Goal: Communication & Community: Participate in discussion

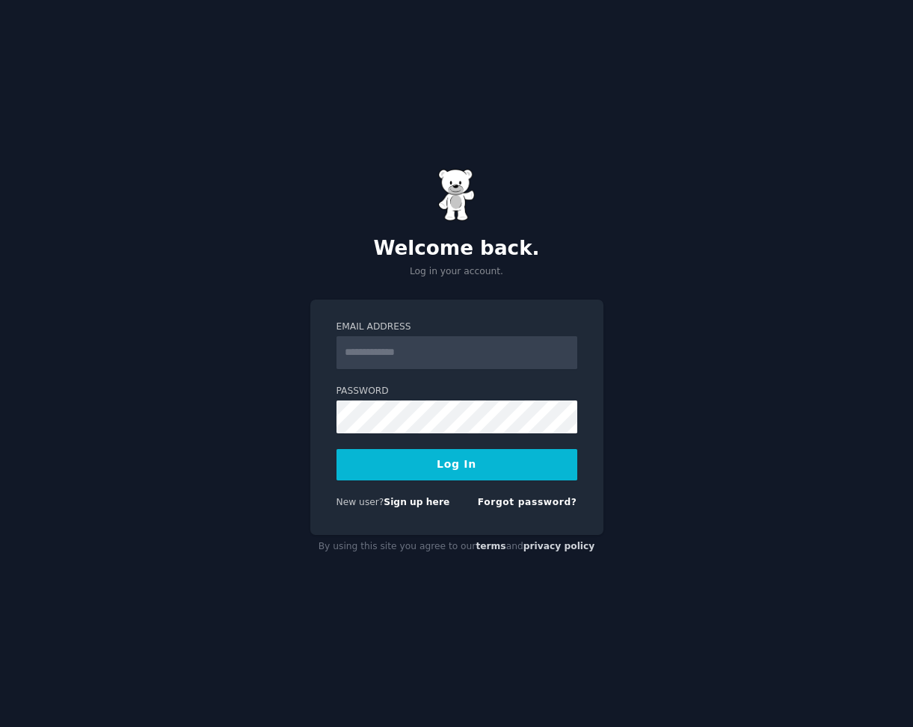
click at [413, 344] on input "Email Address" at bounding box center [456, 352] width 241 height 33
click at [421, 501] on link "Sign up here" at bounding box center [417, 502] width 66 height 10
click at [414, 342] on input "Email Address" at bounding box center [456, 352] width 241 height 33
type input "**********"
click at [336, 449] on button "Log In" at bounding box center [456, 464] width 241 height 31
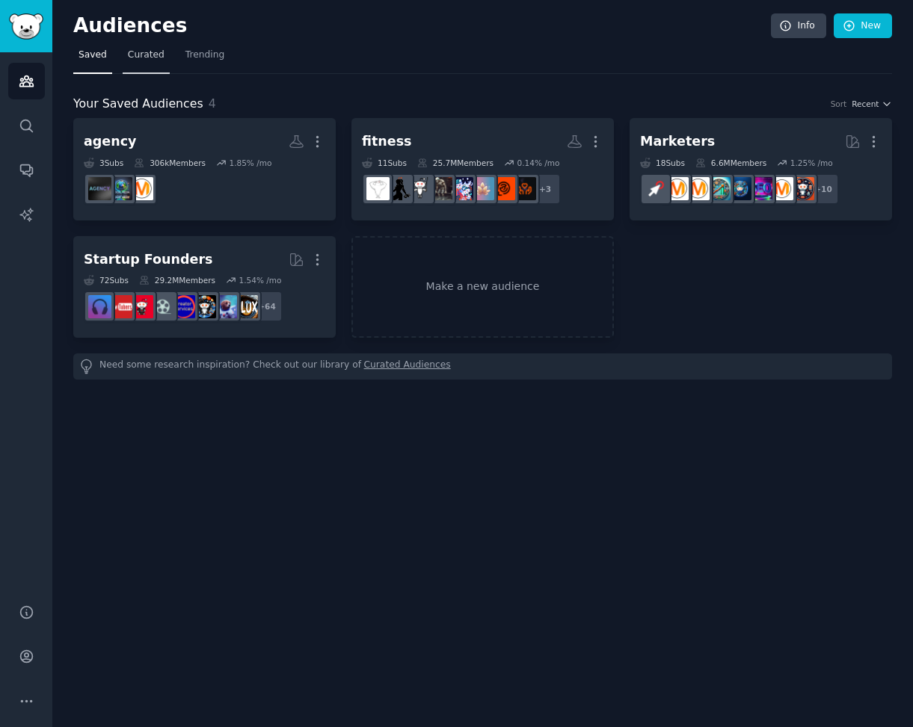
click at [133, 51] on span "Curated" at bounding box center [146, 55] width 37 height 13
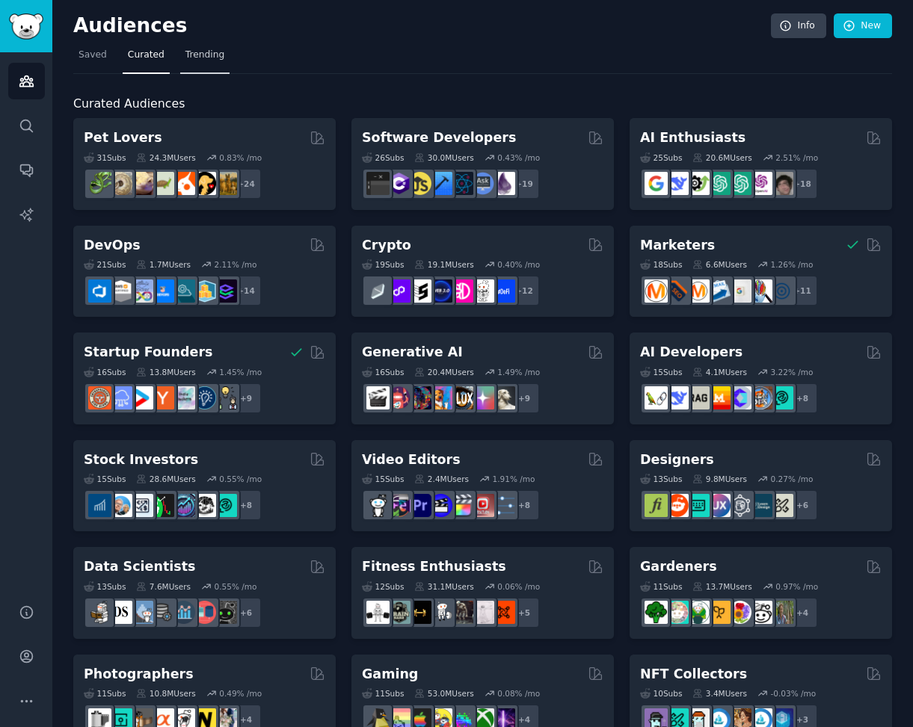
click at [219, 57] on span "Trending" at bounding box center [204, 55] width 39 height 13
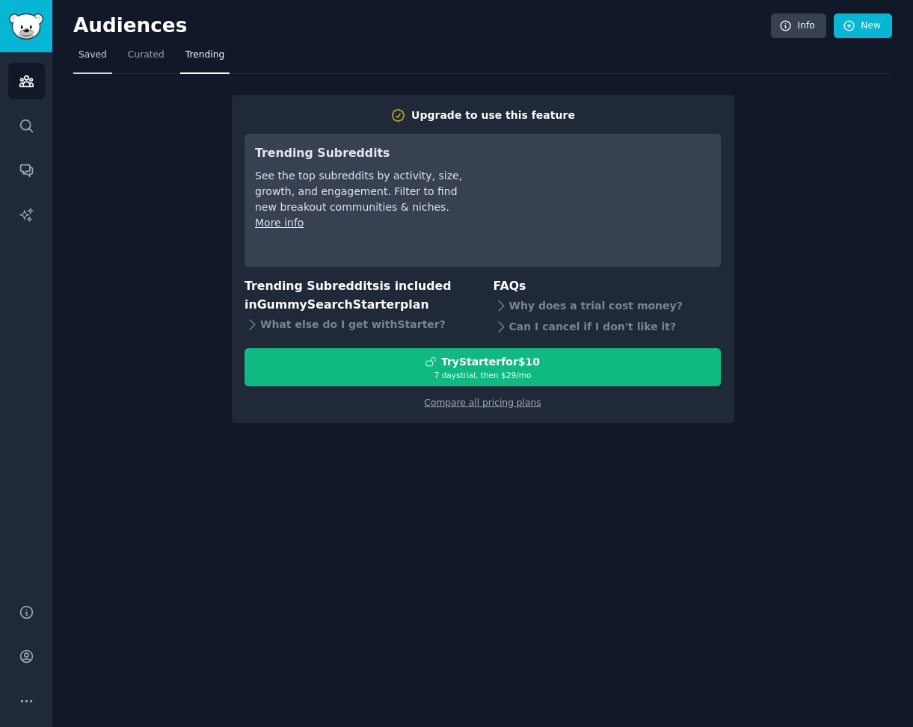
click at [100, 62] on link "Saved" at bounding box center [92, 58] width 39 height 31
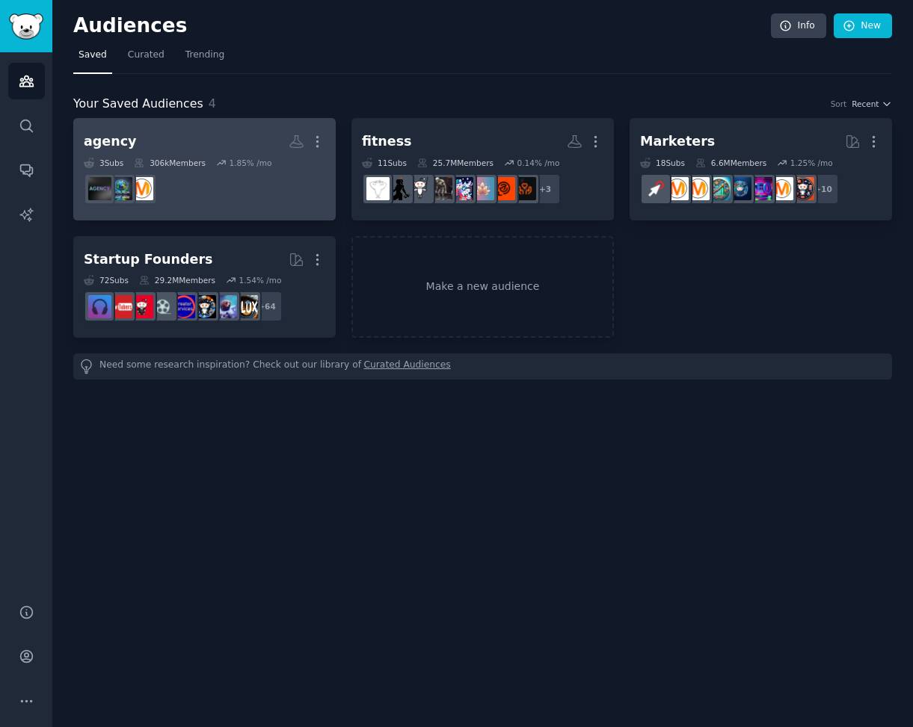
click at [224, 199] on dd at bounding box center [205, 189] width 242 height 42
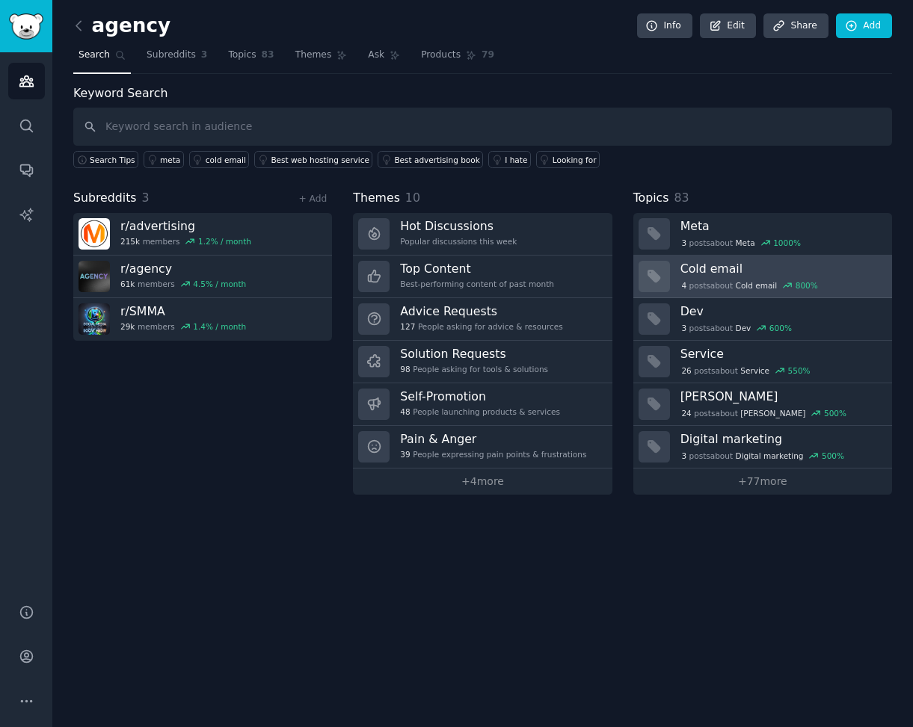
click at [776, 259] on link "Cold email 4 post s about Cold email 800 %" at bounding box center [762, 277] width 259 height 43
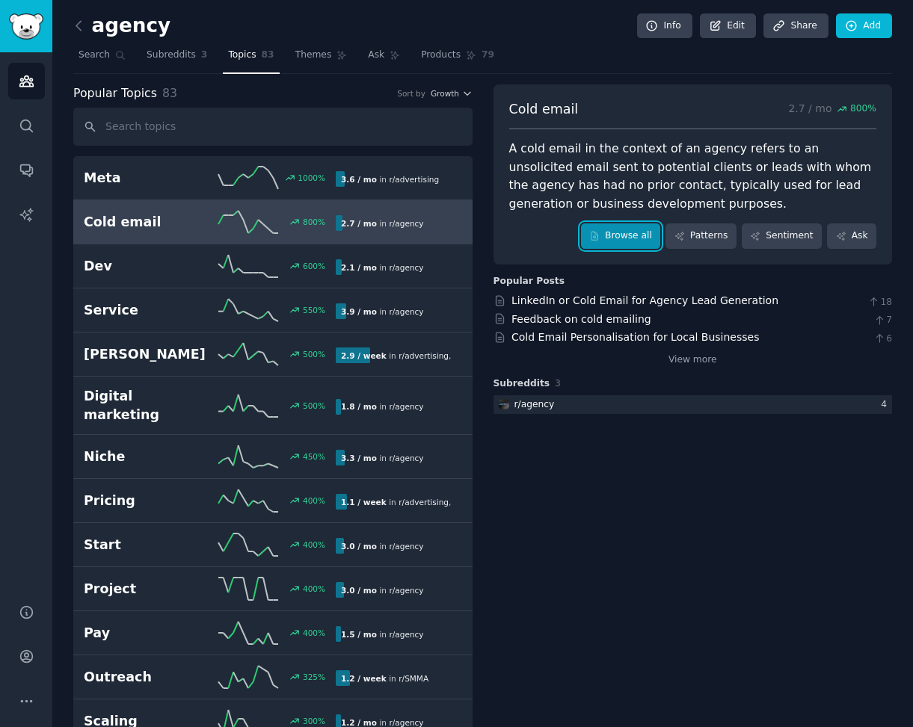
click at [635, 240] on link "Browse all" at bounding box center [621, 236] width 80 height 25
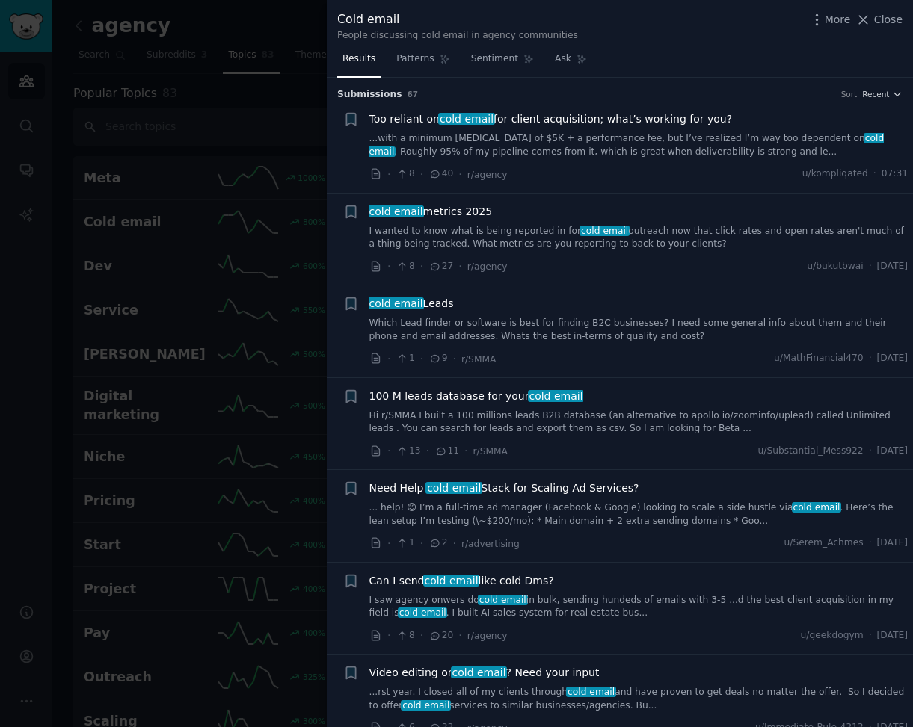
click at [656, 415] on link "Hi r/SMMA I built a 100 millions leads B2B database (an alternative to apollo i…" at bounding box center [638, 423] width 539 height 26
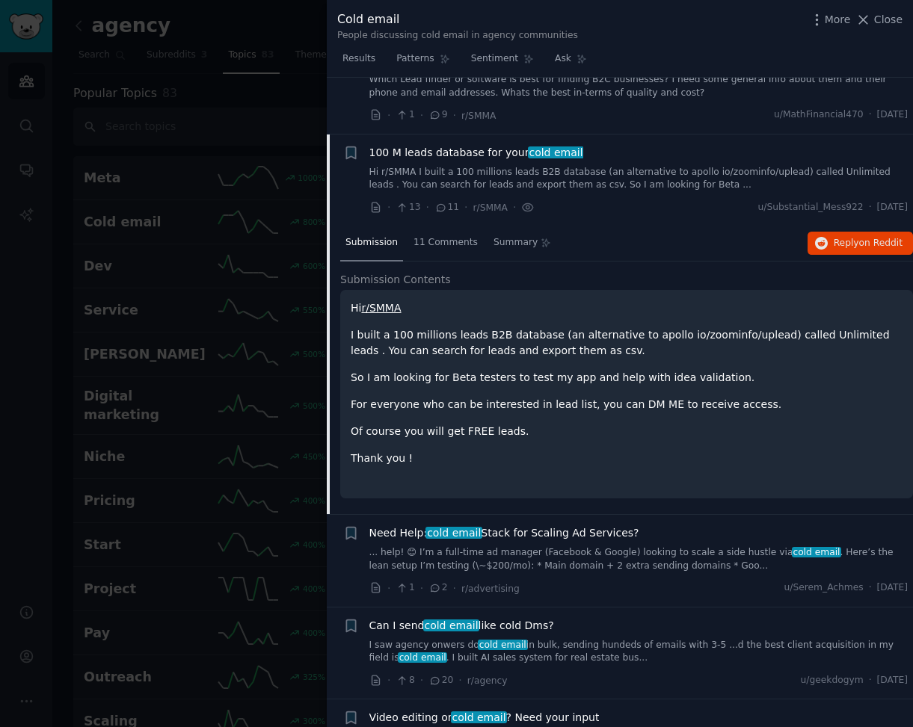
scroll to position [301, 0]
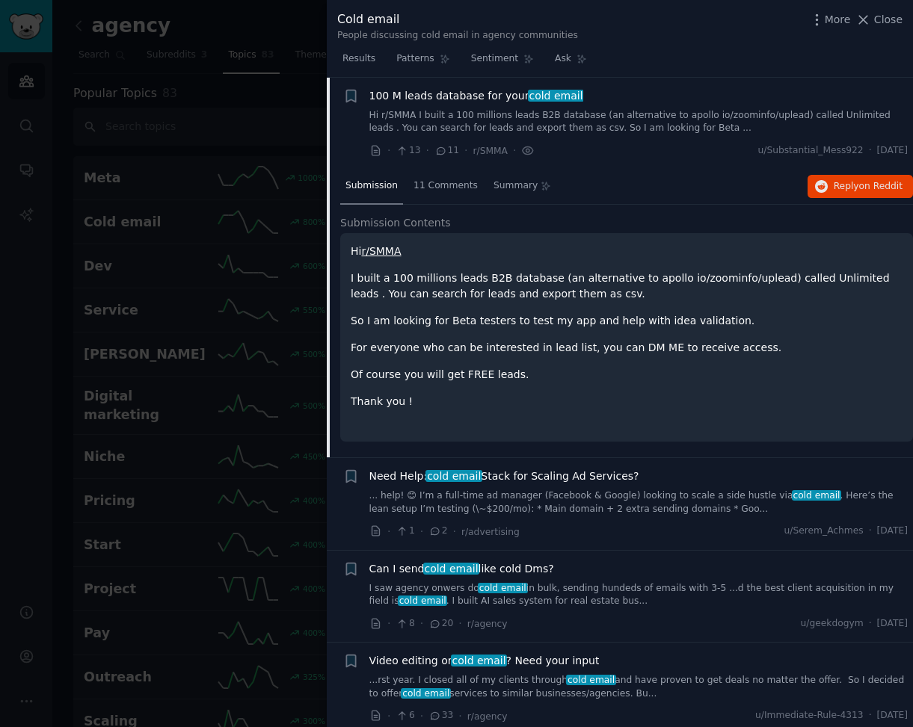
click at [545, 328] on p "So I am looking for Beta testers to test my app and help with idea validation." at bounding box center [627, 321] width 552 height 16
click at [448, 193] on div "11 Comments" at bounding box center [445, 187] width 75 height 36
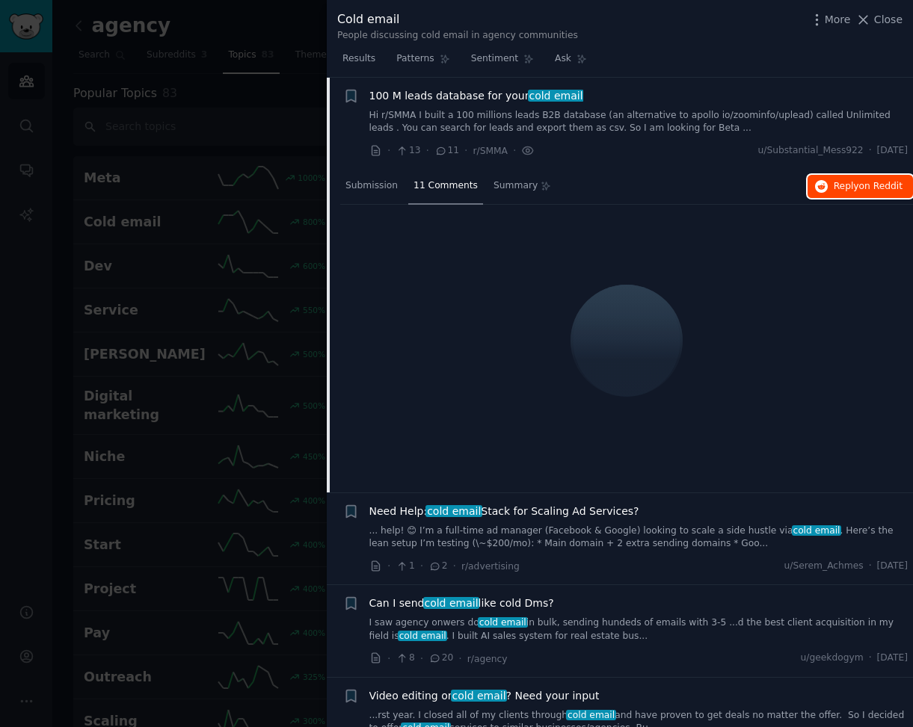
click at [853, 182] on span "Reply on Reddit" at bounding box center [868, 186] width 69 height 13
